Goal: Task Accomplishment & Management: Use online tool/utility

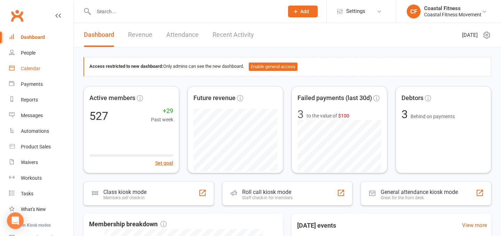
click at [33, 72] on link "Calendar" at bounding box center [41, 69] width 64 height 16
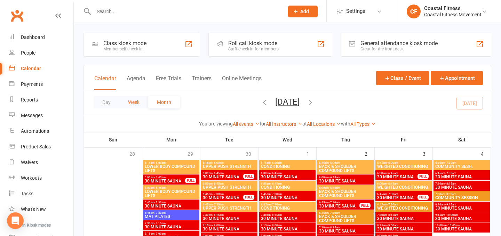
click at [141, 106] on button "Week" at bounding box center [133, 102] width 29 height 13
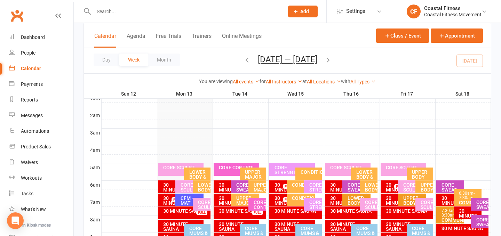
scroll to position [68, 0]
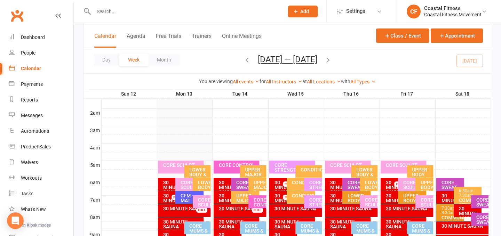
click at [229, 166] on div "CORE CONTROL" at bounding box center [238, 165] width 39 height 5
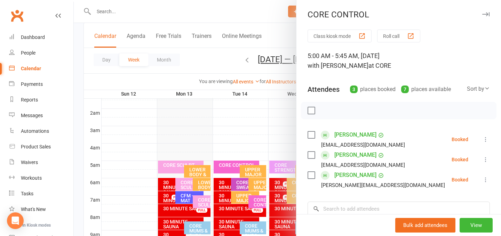
click at [396, 33] on button "Roll call" at bounding box center [398, 36] width 43 height 13
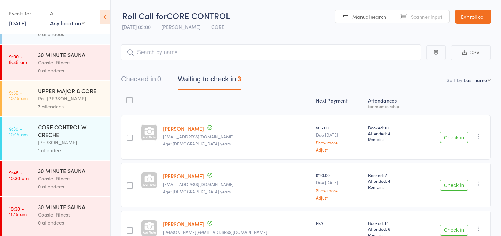
scroll to position [398, 0]
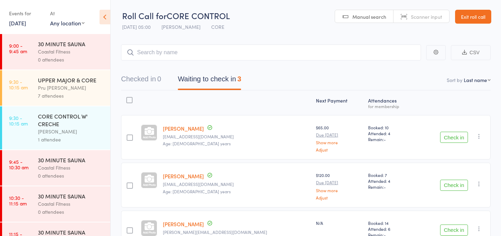
click at [85, 144] on div "1 attendee" at bounding box center [71, 140] width 67 height 8
